Goal: Navigation & Orientation: Find specific page/section

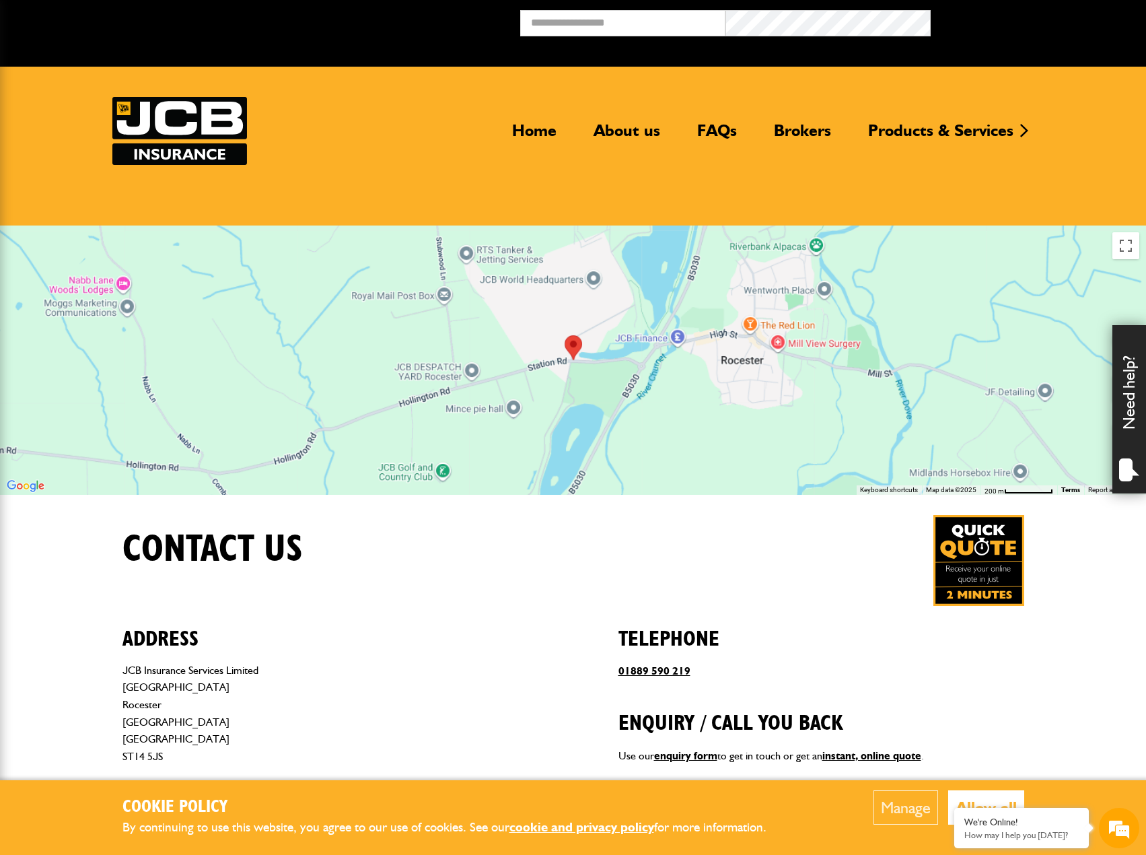
click at [773, 374] on div at bounding box center [573, 359] width 1146 height 269
click at [1131, 241] on button "Toggle fullscreen view" at bounding box center [1125, 245] width 27 height 27
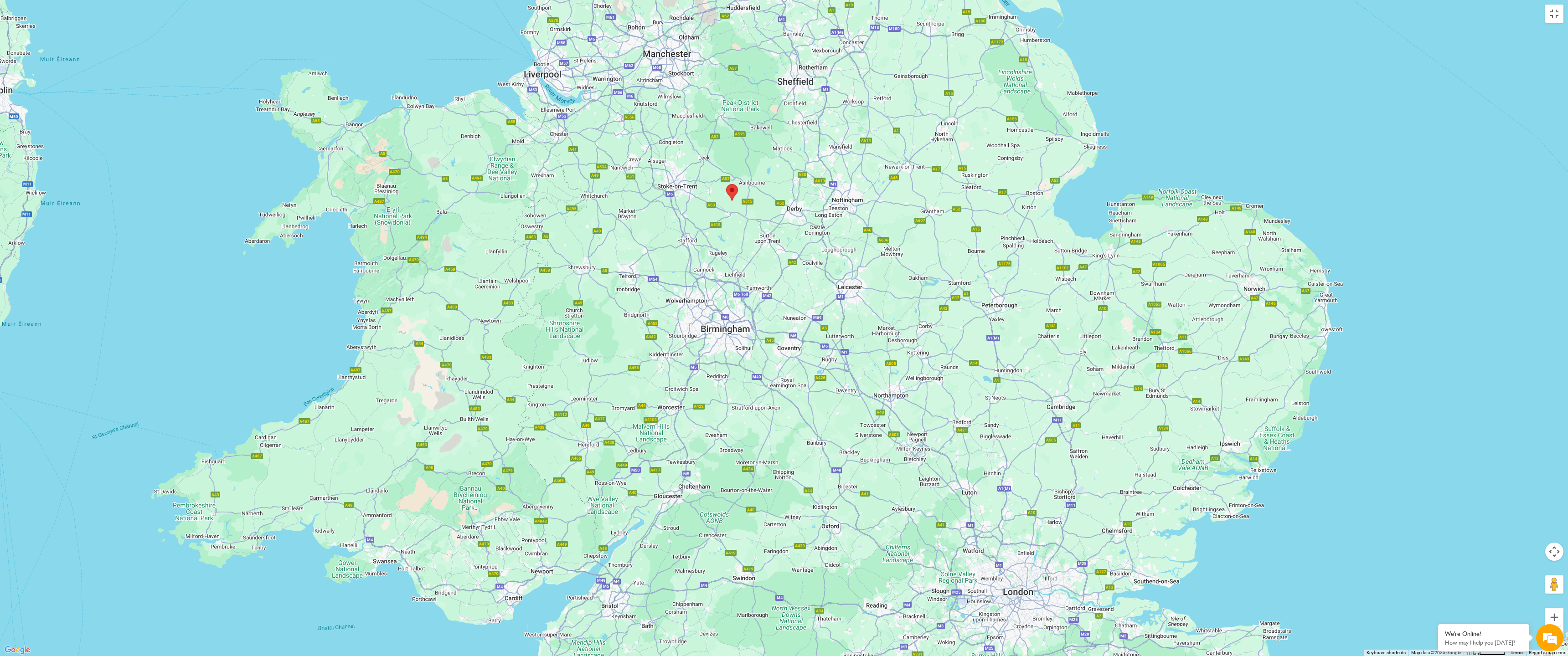
drag, startPoint x: 904, startPoint y: 515, endPoint x: 748, endPoint y: 240, distance: 316.2
click at [748, 240] on div at bounding box center [784, 328] width 1568 height 656
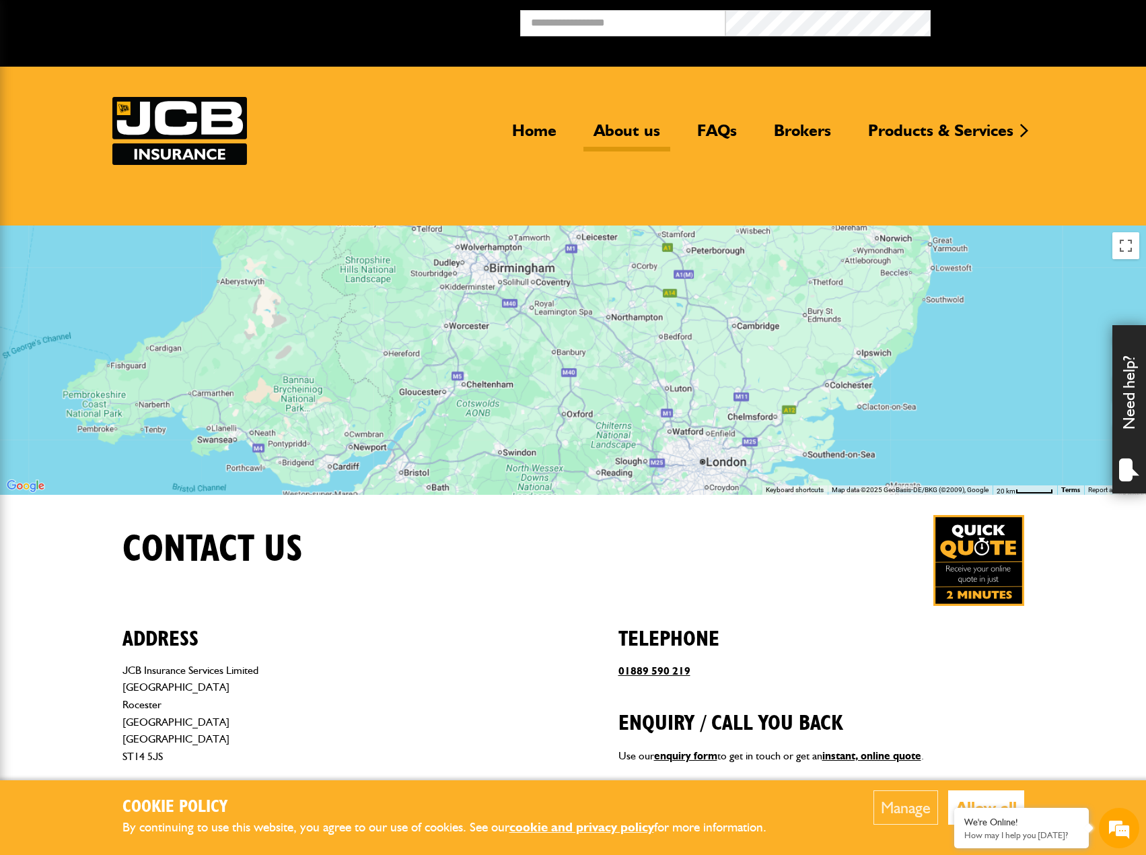
click at [612, 124] on link "About us" at bounding box center [626, 135] width 87 height 31
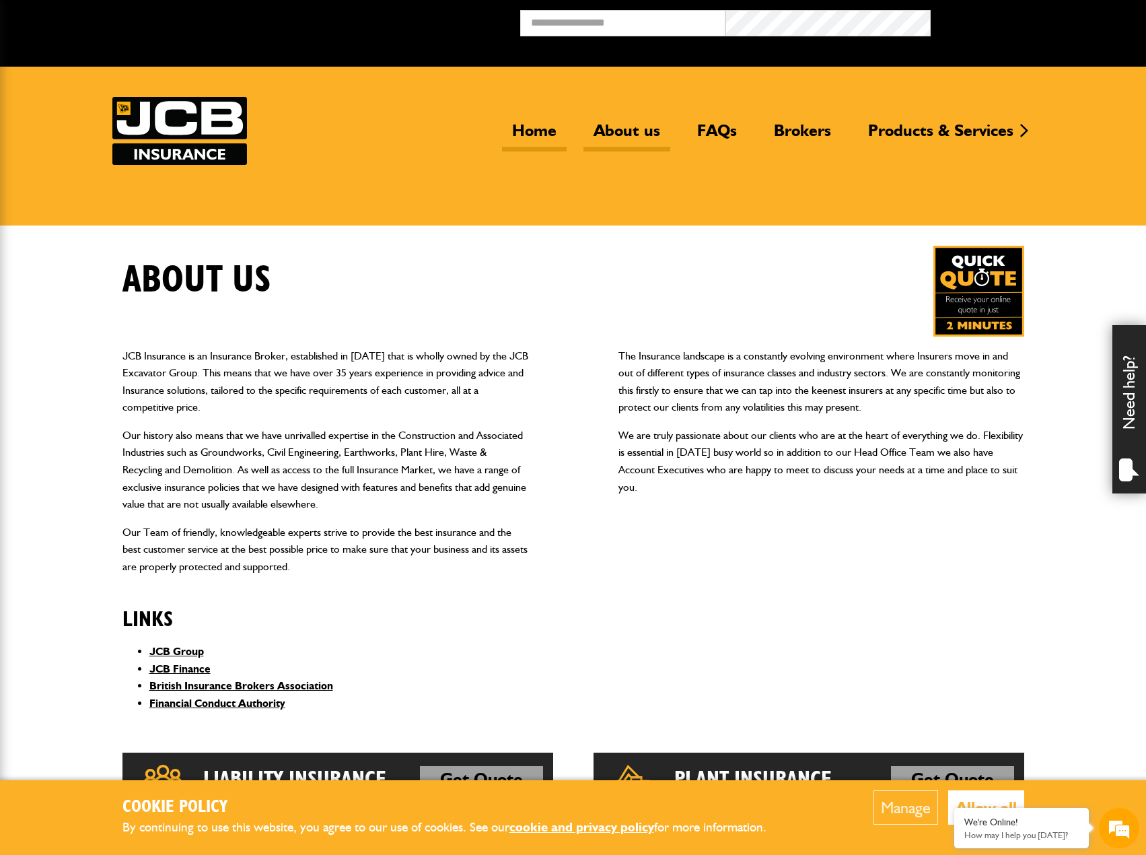
click at [549, 136] on link "Home" at bounding box center [534, 135] width 65 height 31
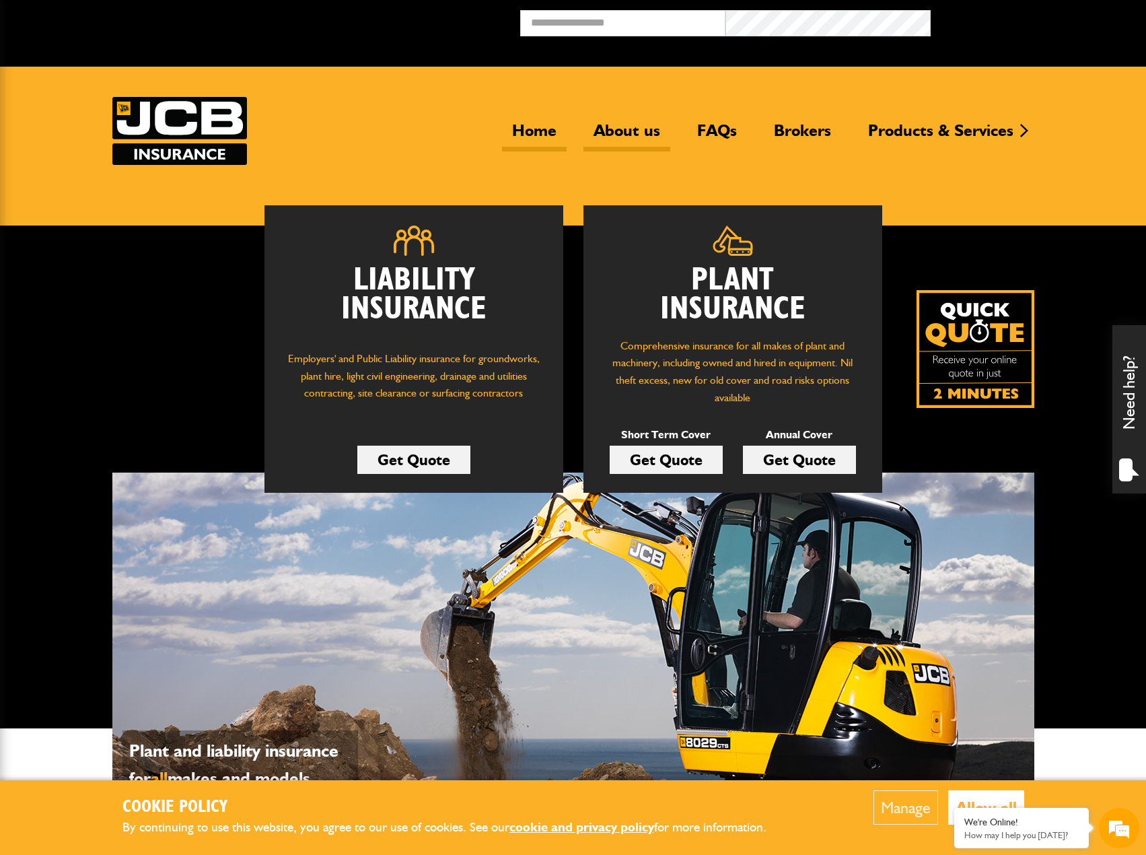
click at [633, 127] on link "About us" at bounding box center [626, 135] width 87 height 31
